Goal: Transaction & Acquisition: Register for event/course

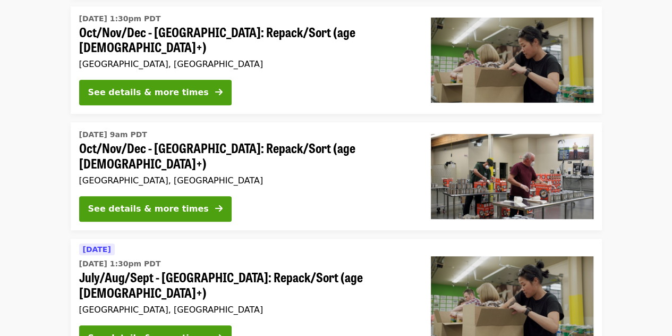
scroll to position [234, 0]
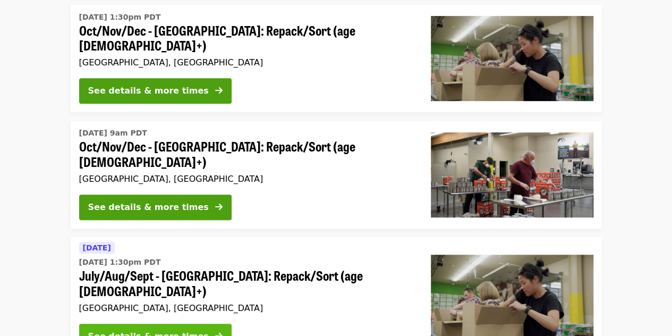
click at [215, 331] on icon "arrow-right icon" at bounding box center [218, 336] width 7 height 10
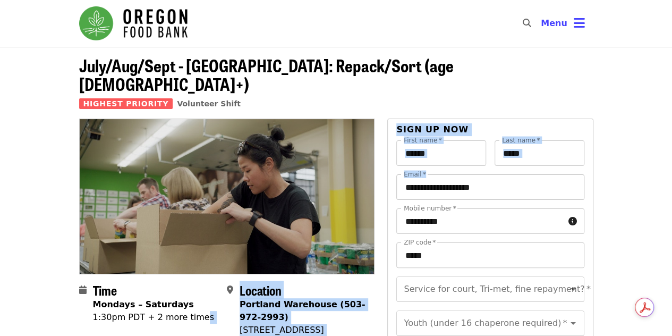
drag, startPoint x: 192, startPoint y: 316, endPoint x: 409, endPoint y: 170, distance: 261.5
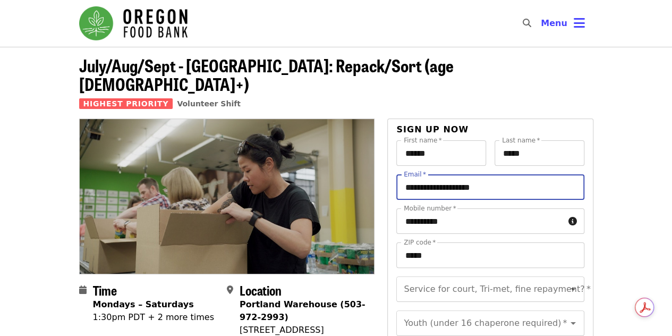
click at [409, 174] on input "**********" at bounding box center [489, 186] width 187 height 25
drag, startPoint x: 654, startPoint y: 104, endPoint x: 648, endPoint y: 107, distance: 6.7
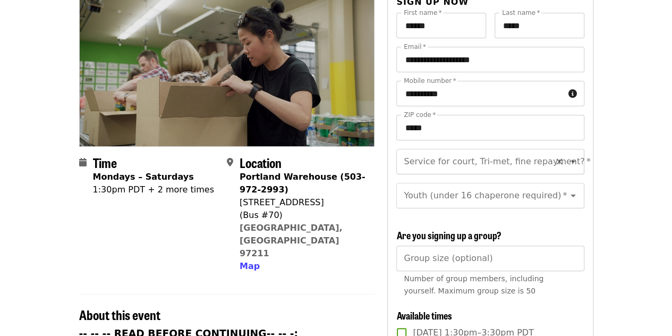
click at [508, 151] on input "Service for court, Tri-met, fine repayment?   *" at bounding box center [477, 161] width 144 height 20
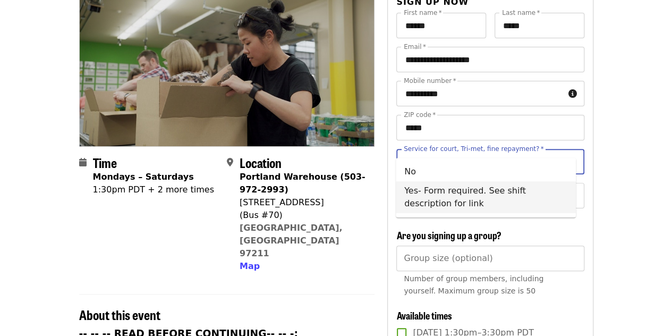
click at [488, 190] on li "Yes- Form required. See shift description for link" at bounding box center [486, 197] width 180 height 32
type input "**********"
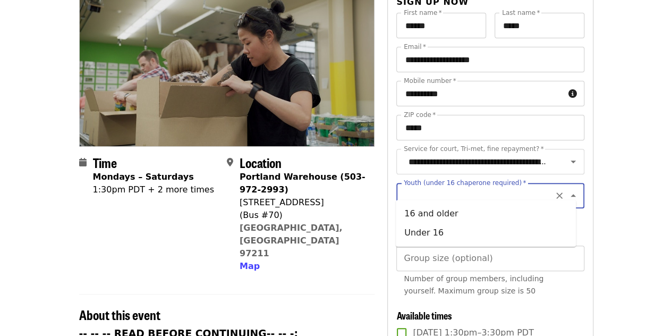
click at [526, 189] on input "Youth (under 16 chaperone required)   *" at bounding box center [477, 195] width 144 height 20
click at [500, 209] on li "16 and older" at bounding box center [486, 213] width 180 height 19
type input "**********"
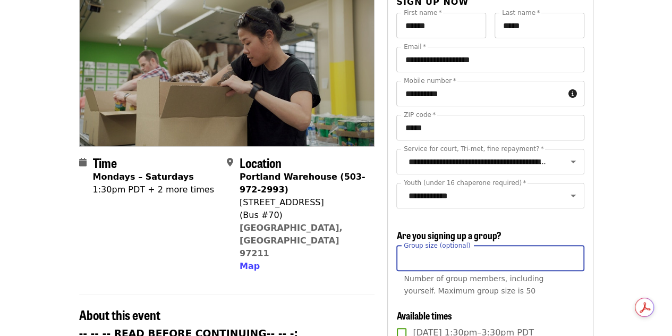
click at [527, 255] on input "Group size (optional)" at bounding box center [489, 257] width 187 height 25
click at [527, 255] on input "*" at bounding box center [489, 257] width 187 height 25
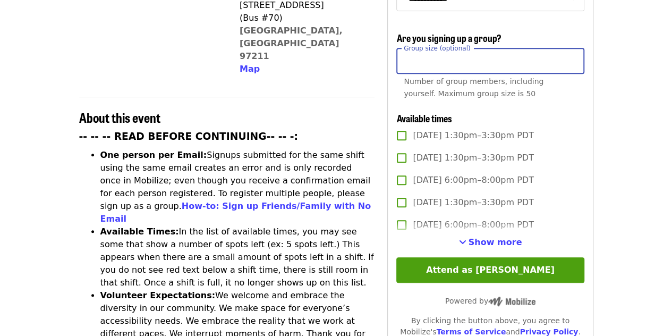
scroll to position [332, 0]
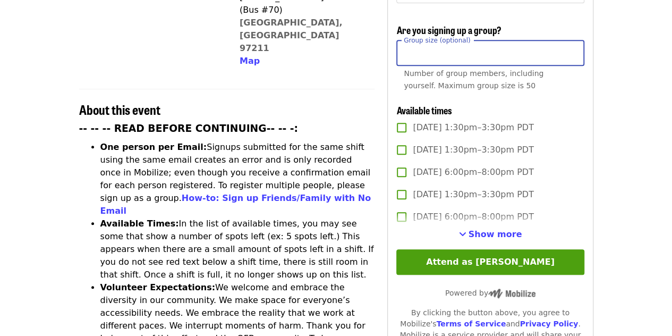
type input "*"
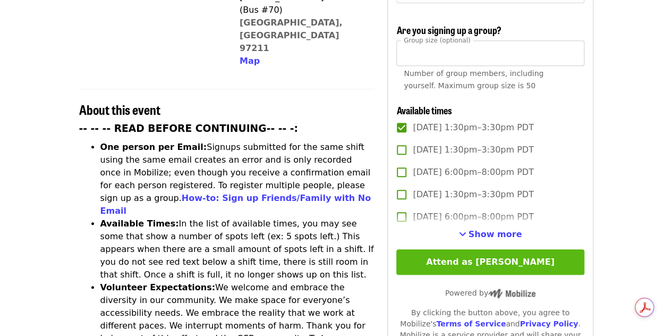
click at [436, 256] on button "Attend as [PERSON_NAME]" at bounding box center [489, 261] width 187 height 25
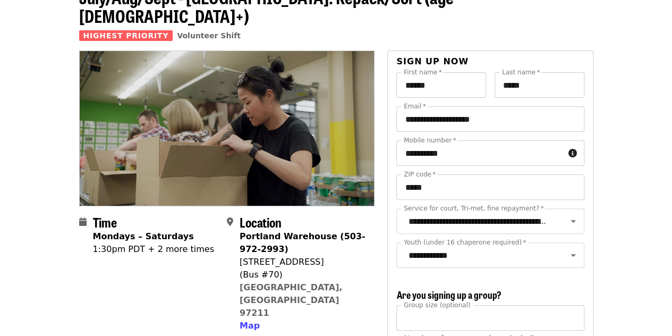
scroll to position [0, 0]
